Goal: Task Accomplishment & Management: Manage account settings

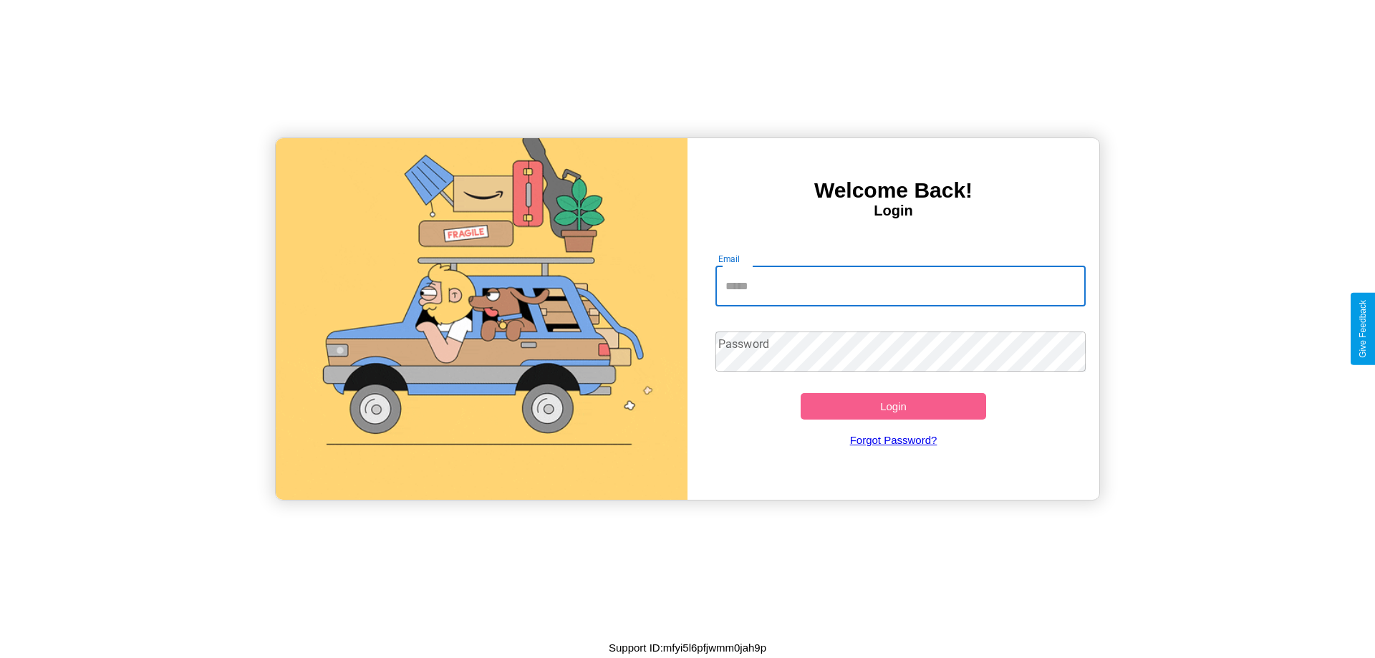
click at [900, 286] on input "Email" at bounding box center [901, 286] width 371 height 40
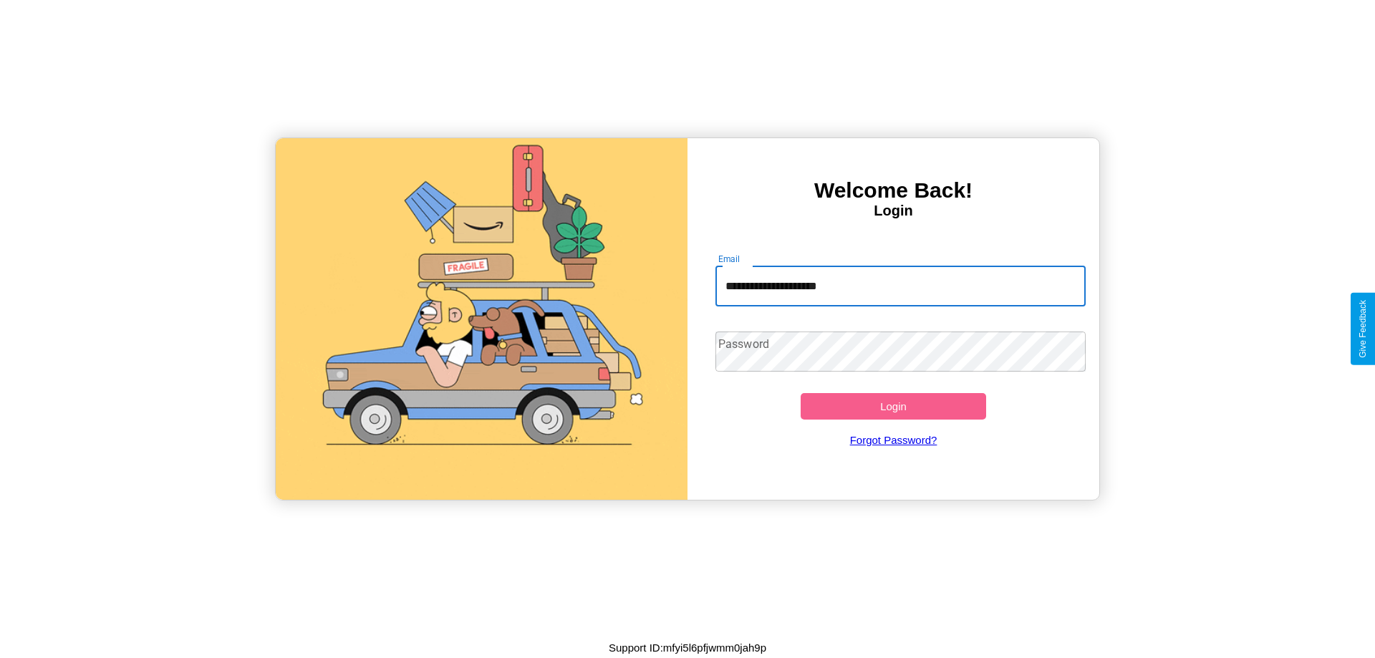
type input "**********"
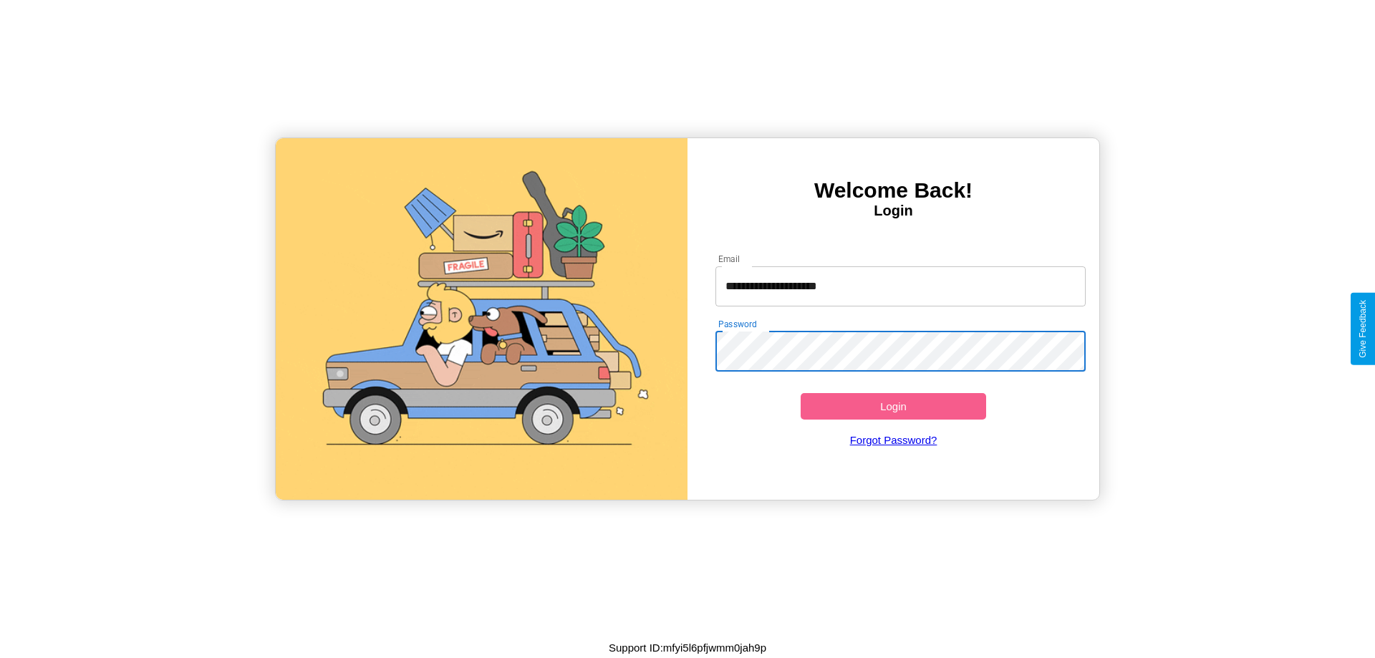
click at [893, 406] on button "Login" at bounding box center [894, 406] width 186 height 27
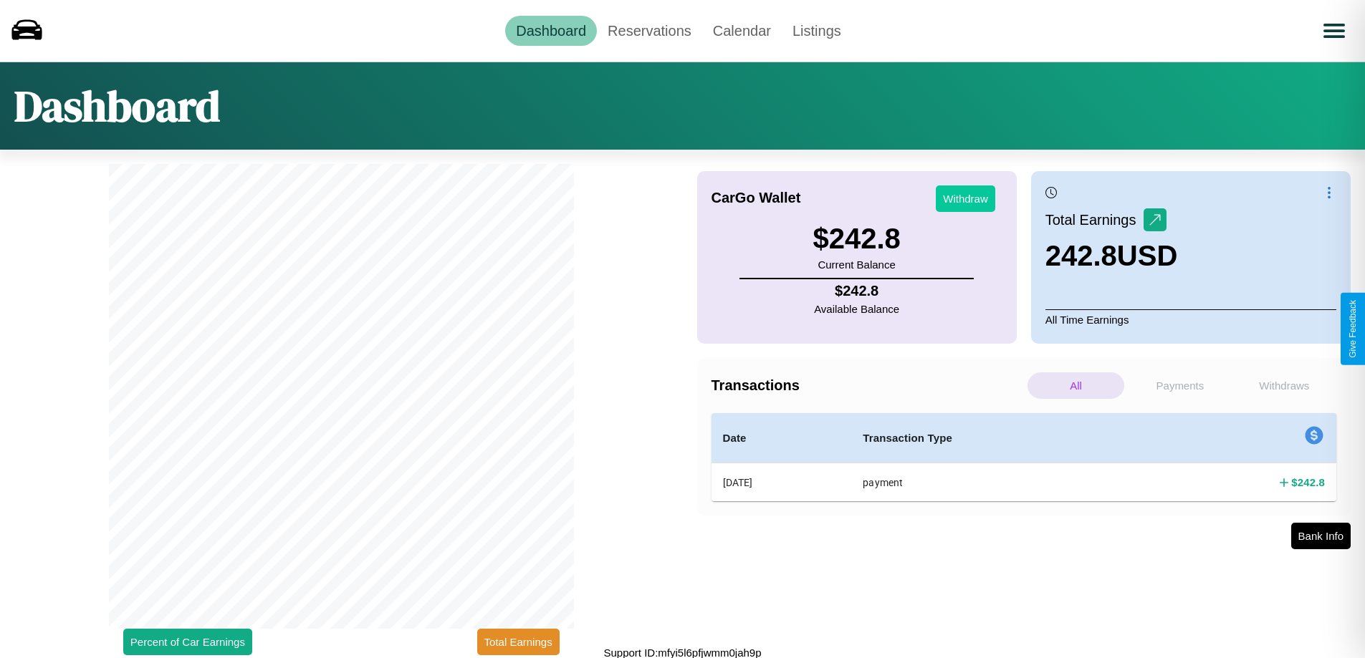
click at [965, 198] on button "Withdraw" at bounding box center [965, 199] width 59 height 27
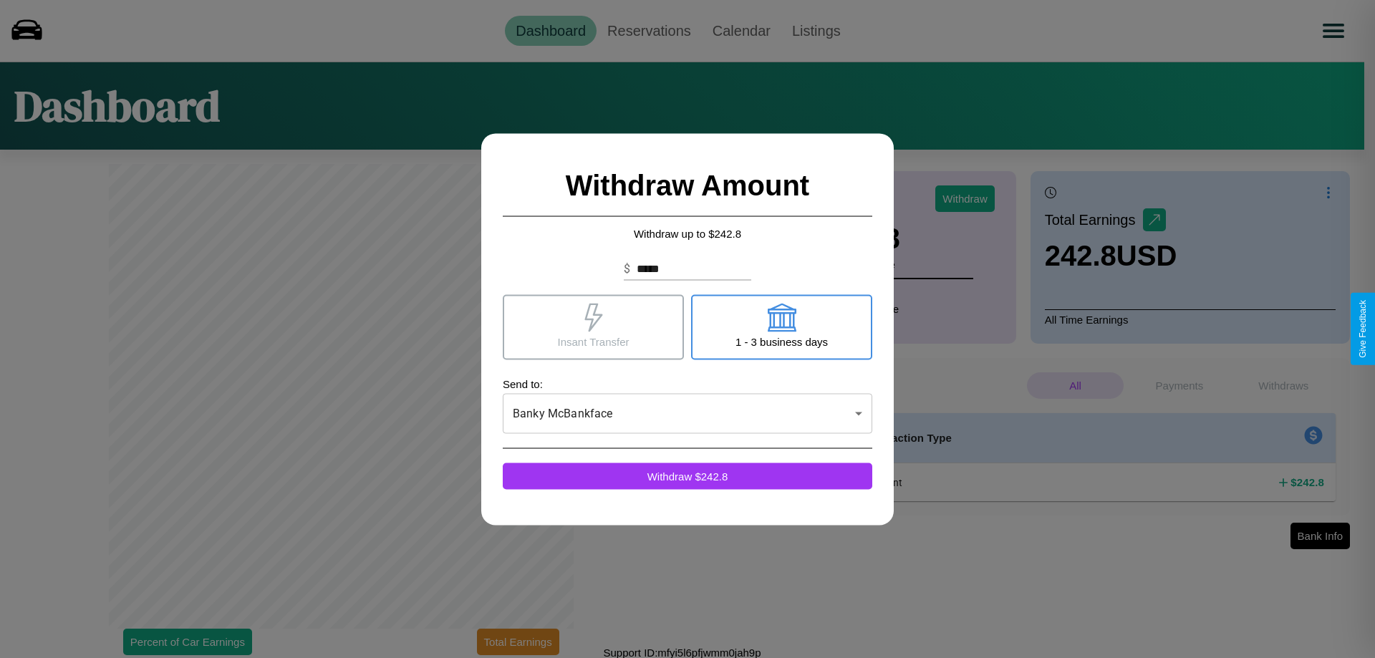
click at [593, 327] on icon at bounding box center [594, 317] width 18 height 29
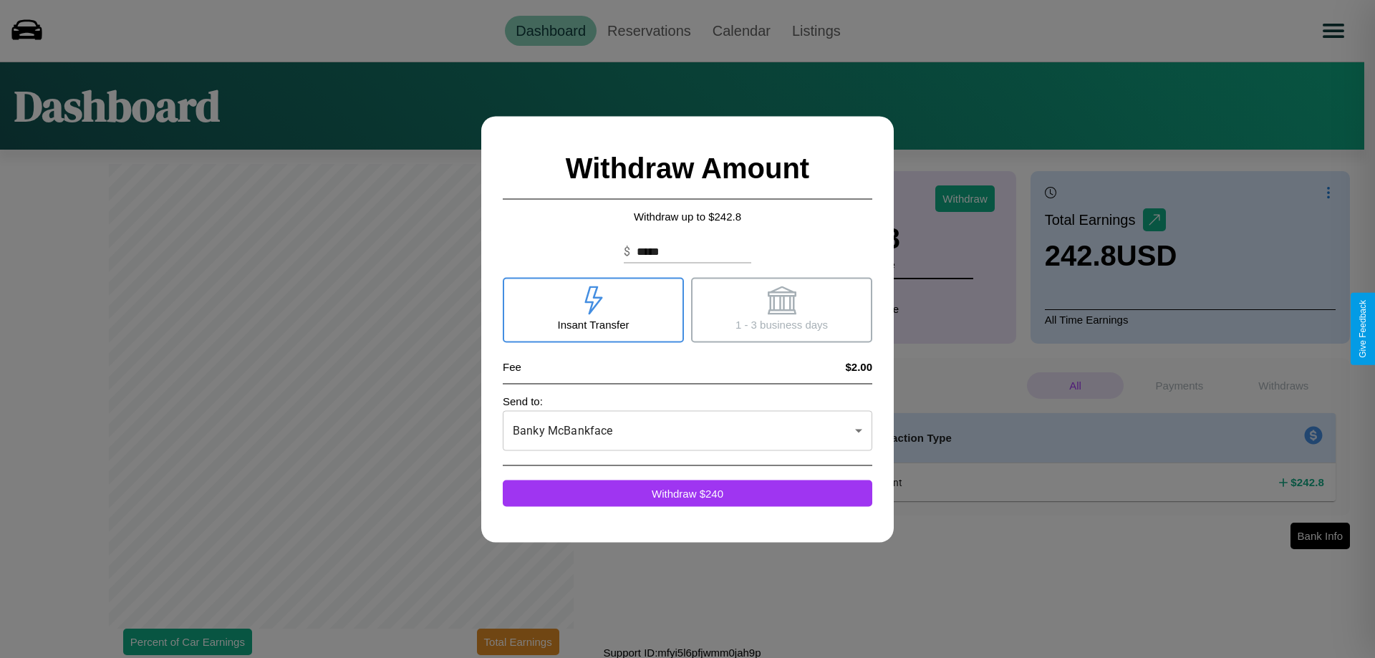
click at [782, 309] on icon at bounding box center [781, 300] width 29 height 29
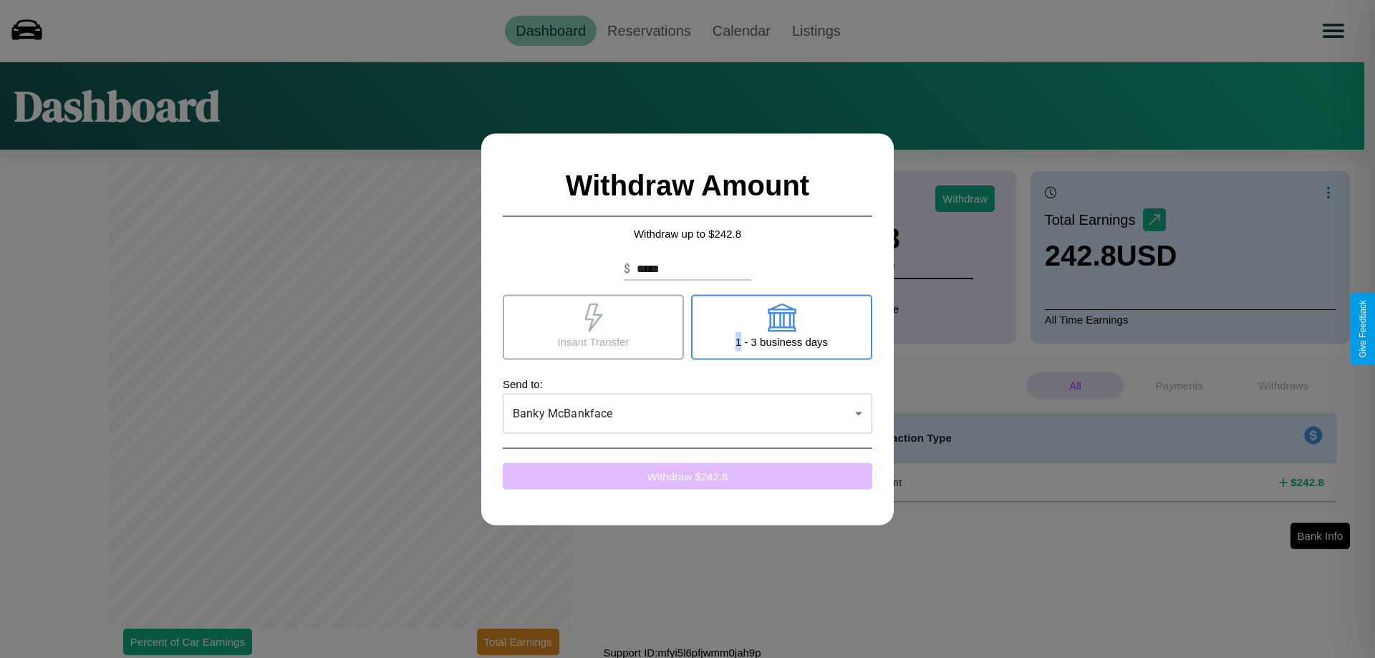
click at [688, 476] on button "Withdraw $ 242.8" at bounding box center [688, 476] width 370 height 27
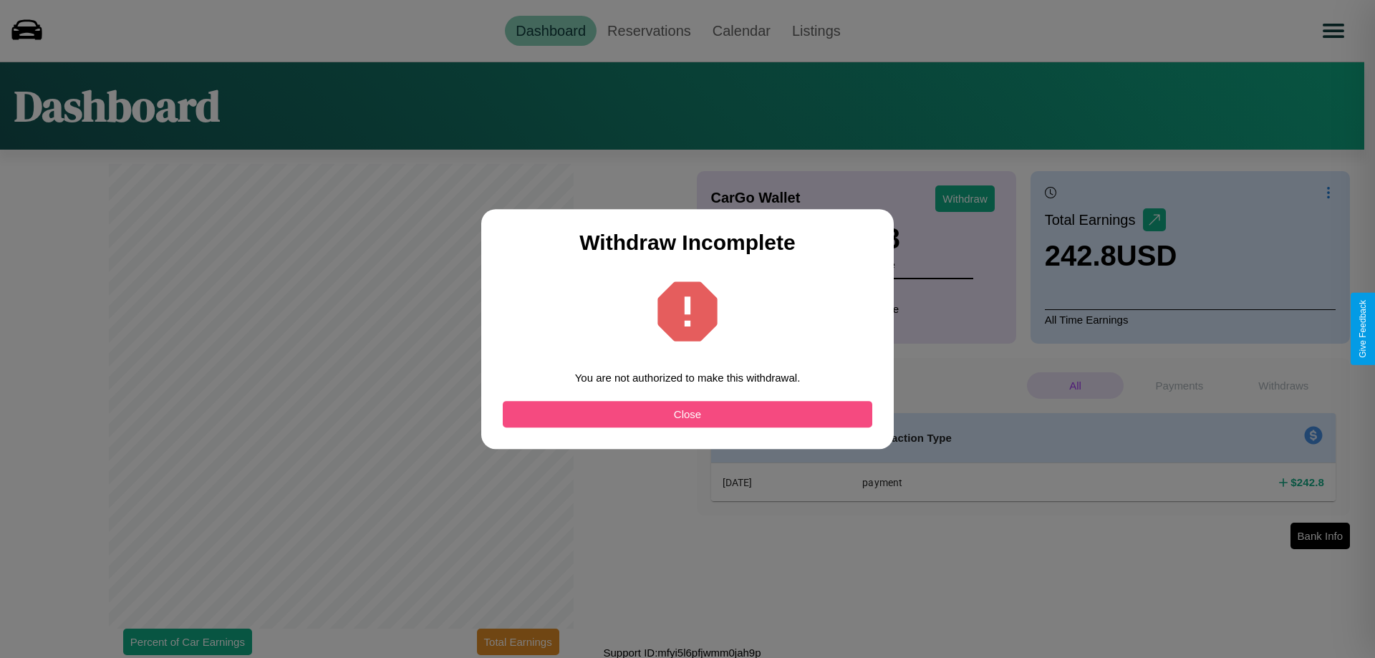
click at [688, 414] on button "Close" at bounding box center [688, 414] width 370 height 27
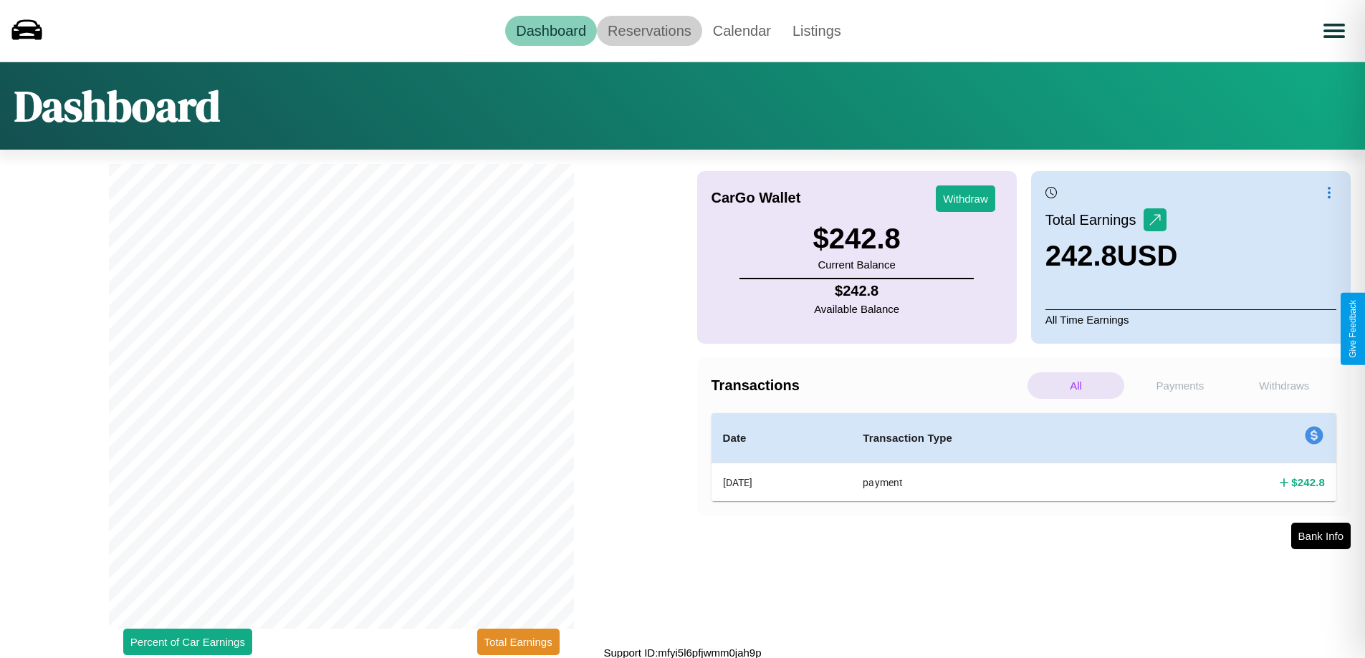
click at [649, 30] on link "Reservations" at bounding box center [649, 31] width 105 height 30
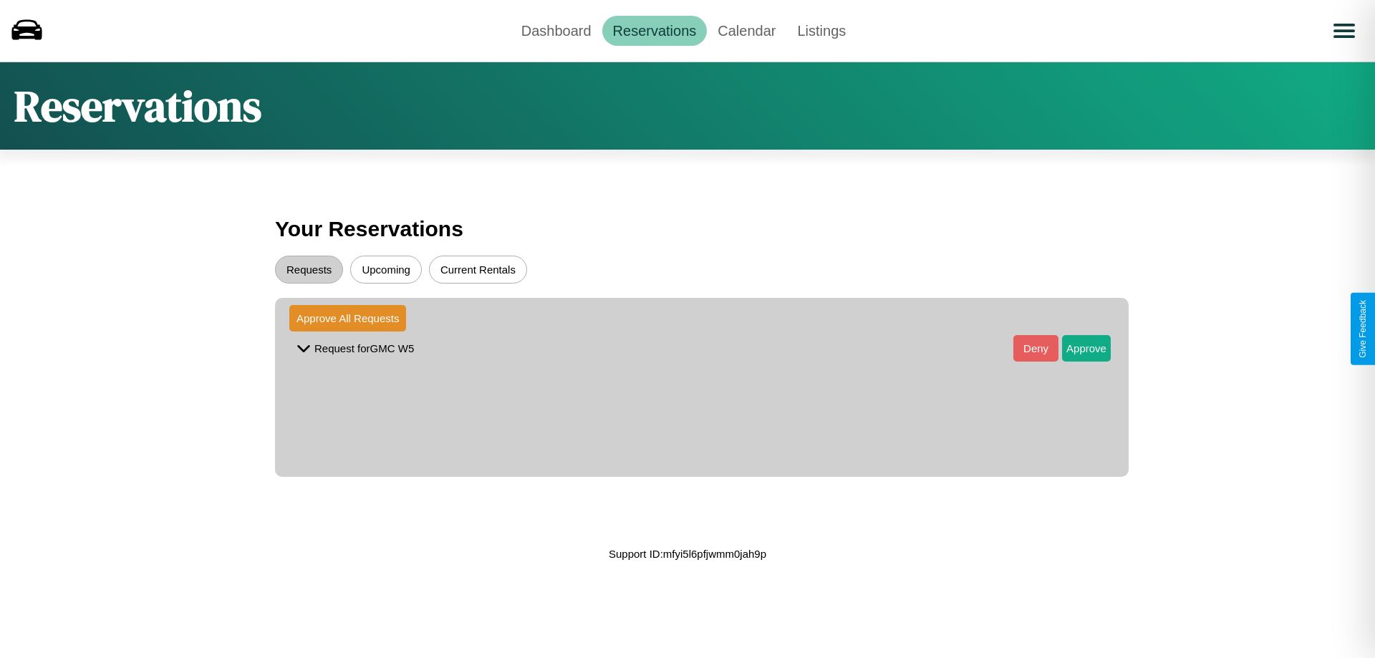
click at [309, 269] on button "Requests" at bounding box center [309, 270] width 68 height 28
click at [1076, 348] on button "Approve" at bounding box center [1086, 348] width 49 height 27
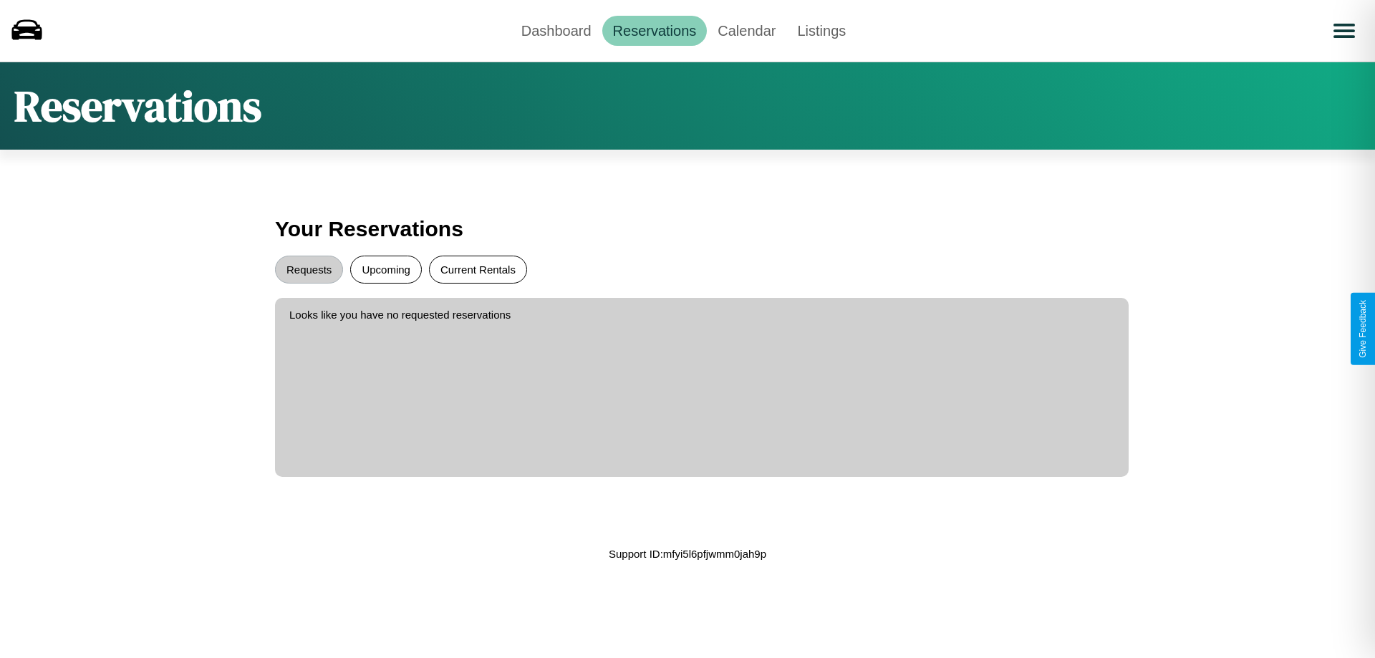
click at [478, 269] on button "Current Rentals" at bounding box center [478, 270] width 98 height 28
